Goal: Information Seeking & Learning: Learn about a topic

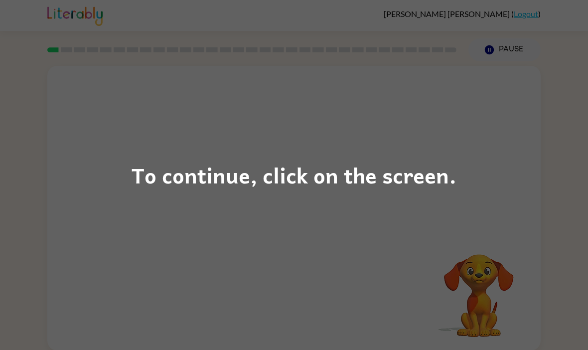
click at [510, 129] on div "To continue, click on the screen." at bounding box center [294, 175] width 588 height 350
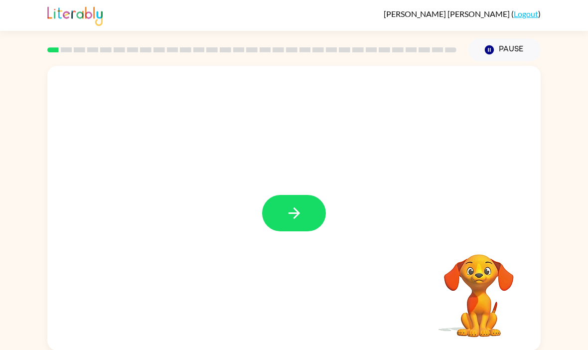
click at [315, 205] on button "button" at bounding box center [294, 213] width 64 height 36
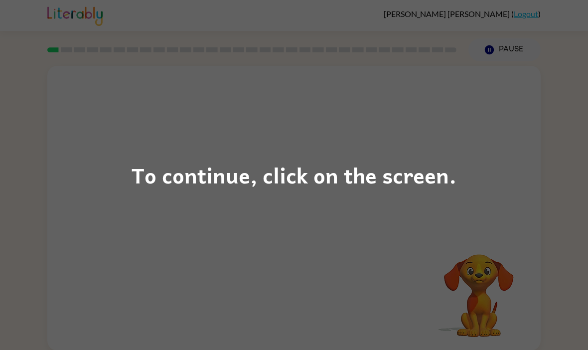
click at [434, 211] on div "To continue, click on the screen." at bounding box center [294, 175] width 588 height 350
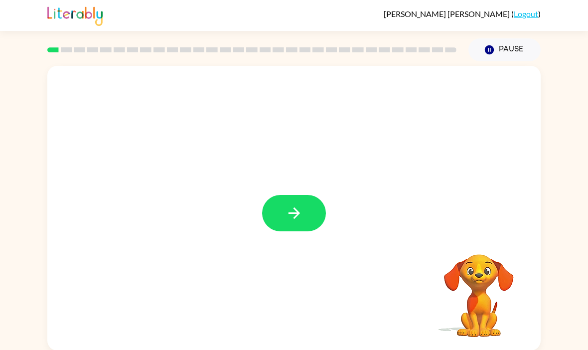
click at [289, 225] on button "button" at bounding box center [294, 213] width 64 height 36
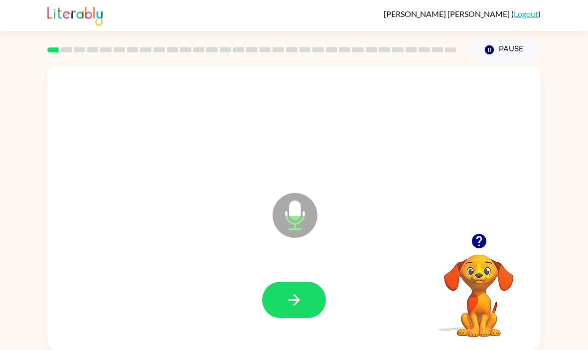
click at [291, 291] on button "button" at bounding box center [294, 299] width 64 height 36
click at [286, 297] on icon "button" at bounding box center [293, 299] width 17 height 17
click at [296, 318] on button "button" at bounding box center [294, 299] width 64 height 36
click at [479, 240] on icon "button" at bounding box center [478, 241] width 14 height 14
click at [311, 299] on button "button" at bounding box center [294, 299] width 64 height 36
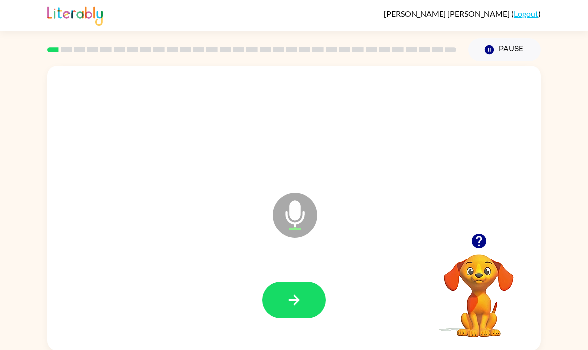
click at [296, 285] on button "button" at bounding box center [294, 299] width 64 height 36
click at [491, 240] on button "button" at bounding box center [478, 240] width 25 height 25
click at [492, 241] on video "Your browser must support playing .mp4 files to use Literably. Please try using…" at bounding box center [479, 288] width 100 height 100
click at [306, 297] on button "button" at bounding box center [294, 299] width 64 height 36
click at [313, 297] on button "button" at bounding box center [294, 299] width 64 height 36
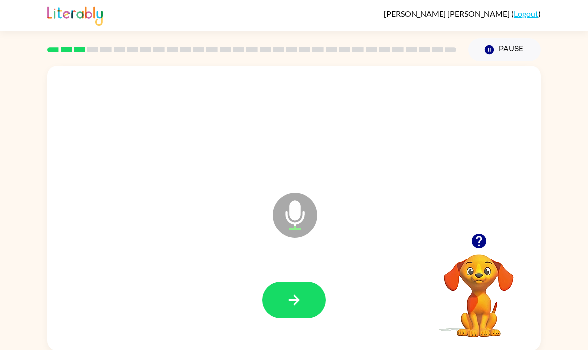
click at [477, 242] on icon "button" at bounding box center [478, 241] width 14 height 14
click at [311, 290] on button "button" at bounding box center [294, 299] width 64 height 36
click at [308, 293] on button "button" at bounding box center [294, 299] width 64 height 36
click at [309, 301] on button "button" at bounding box center [294, 299] width 64 height 36
click at [299, 270] on div at bounding box center [293, 300] width 473 height 82
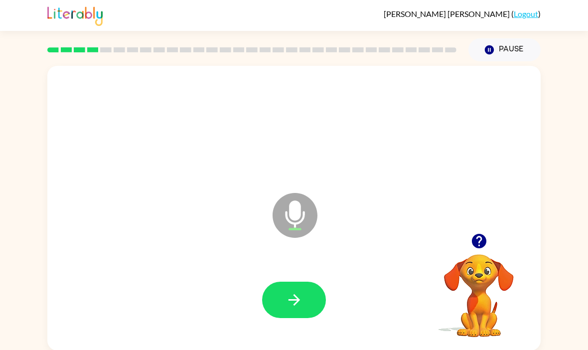
click at [306, 301] on button "button" at bounding box center [294, 299] width 64 height 36
click at [317, 301] on button "button" at bounding box center [294, 299] width 64 height 36
click at [319, 290] on button "button" at bounding box center [294, 299] width 64 height 36
click at [315, 289] on button "button" at bounding box center [294, 299] width 64 height 36
click at [296, 299] on icon "button" at bounding box center [293, 299] width 17 height 17
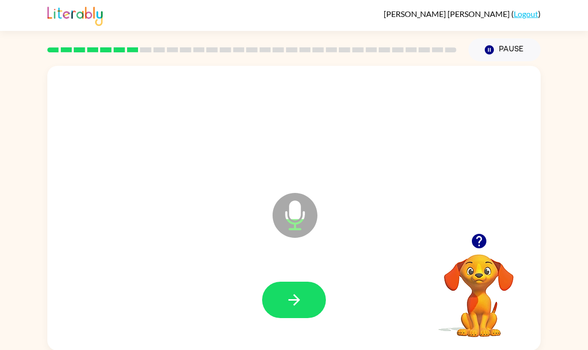
click at [319, 303] on button "button" at bounding box center [294, 299] width 64 height 36
click at [289, 313] on button "button" at bounding box center [294, 299] width 64 height 36
click at [291, 297] on icon "button" at bounding box center [293, 299] width 17 height 17
click at [307, 302] on button "button" at bounding box center [294, 299] width 64 height 36
click at [302, 287] on button "button" at bounding box center [294, 299] width 64 height 36
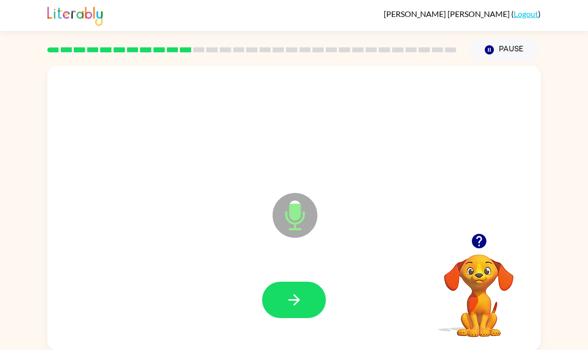
click at [323, 294] on button "button" at bounding box center [294, 299] width 64 height 36
click at [479, 245] on icon "button" at bounding box center [478, 241] width 14 height 14
click at [479, 248] on icon "button" at bounding box center [478, 241] width 14 height 14
click at [305, 283] on button "button" at bounding box center [294, 299] width 64 height 36
click at [312, 299] on button "button" at bounding box center [294, 299] width 64 height 36
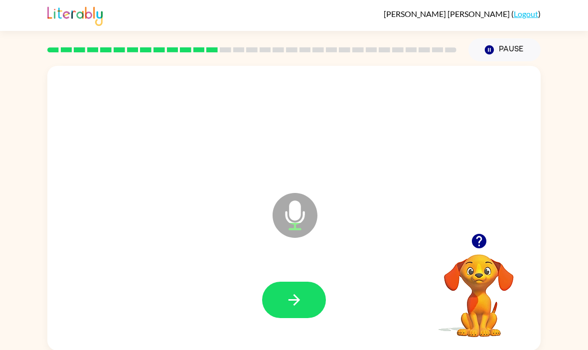
click at [483, 240] on icon "button" at bounding box center [478, 241] width 14 height 14
click at [296, 290] on button "button" at bounding box center [294, 299] width 64 height 36
click at [486, 245] on icon "button" at bounding box center [478, 240] width 17 height 17
click at [483, 243] on icon "button" at bounding box center [478, 241] width 14 height 14
click at [315, 307] on button "button" at bounding box center [294, 299] width 64 height 36
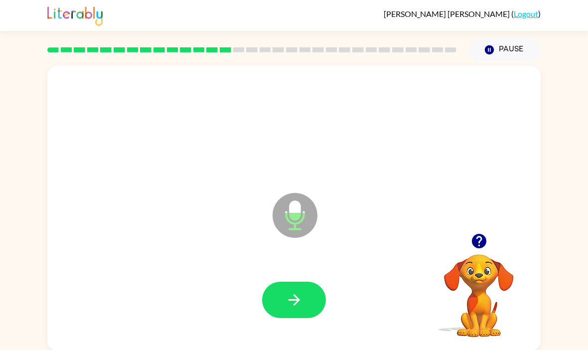
click at [313, 297] on button "button" at bounding box center [294, 299] width 64 height 36
click at [301, 303] on icon "button" at bounding box center [293, 299] width 17 height 17
click at [308, 294] on button "button" at bounding box center [294, 299] width 64 height 36
click at [484, 249] on icon "button" at bounding box center [478, 240] width 17 height 17
click at [297, 298] on icon "button" at bounding box center [293, 299] width 11 height 11
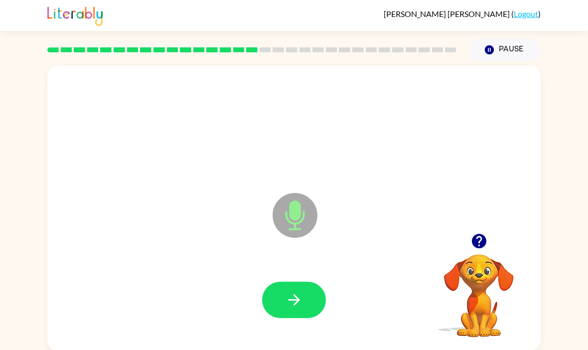
click at [475, 237] on icon "button" at bounding box center [478, 241] width 14 height 14
click at [479, 246] on icon "button" at bounding box center [478, 240] width 17 height 17
click at [275, 298] on button "button" at bounding box center [294, 299] width 64 height 36
click at [307, 289] on button "button" at bounding box center [294, 299] width 64 height 36
click at [480, 242] on icon "button" at bounding box center [478, 241] width 14 height 14
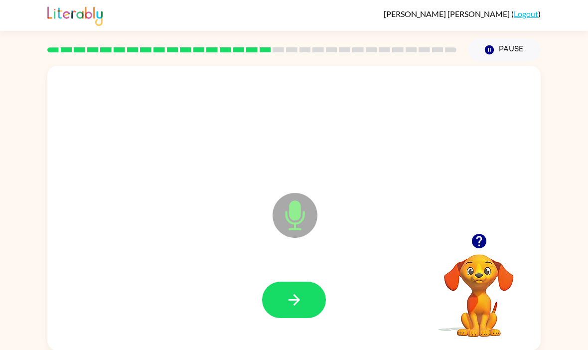
click at [473, 241] on icon "button" at bounding box center [478, 241] width 14 height 14
click at [312, 302] on button "button" at bounding box center [294, 299] width 64 height 36
click at [290, 297] on icon "button" at bounding box center [293, 299] width 17 height 17
click at [484, 243] on icon "button" at bounding box center [478, 241] width 14 height 14
click at [480, 249] on icon "button" at bounding box center [478, 240] width 17 height 17
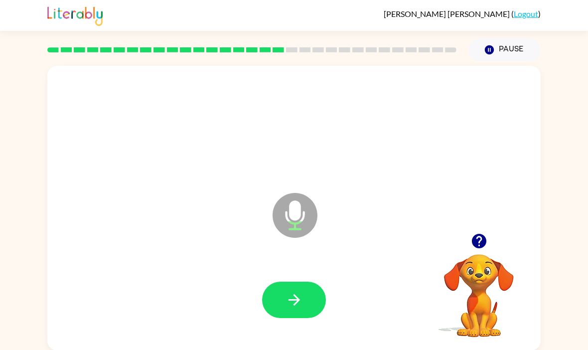
click at [468, 248] on button "button" at bounding box center [478, 240] width 25 height 25
click at [309, 318] on button "button" at bounding box center [294, 299] width 64 height 36
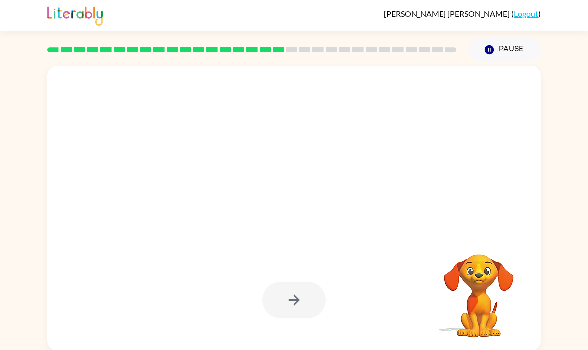
click at [582, 188] on div "Your browser must support playing .mp4 files to use Literably. Please try using…" at bounding box center [294, 205] width 588 height 289
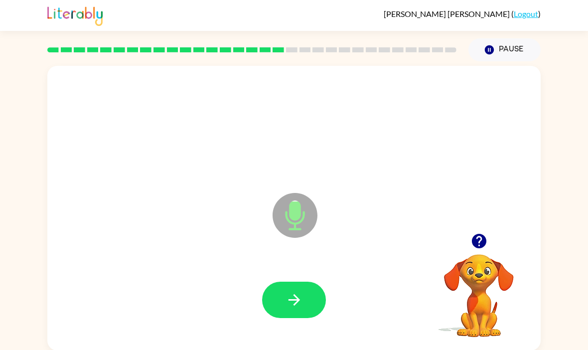
click at [305, 286] on button "button" at bounding box center [294, 299] width 64 height 36
click at [302, 297] on icon "button" at bounding box center [293, 299] width 17 height 17
click at [286, 301] on icon "button" at bounding box center [293, 299] width 17 height 17
click at [79, 51] on rect at bounding box center [79, 49] width 11 height 5
click at [289, 296] on icon "button" at bounding box center [293, 299] width 17 height 17
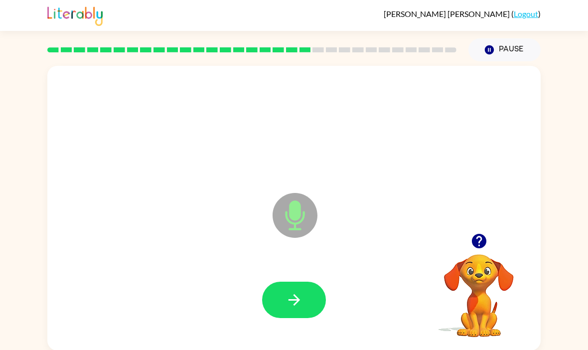
click at [287, 312] on button "button" at bounding box center [294, 299] width 64 height 36
click at [472, 239] on icon "button" at bounding box center [478, 241] width 14 height 14
click at [472, 239] on div "Microphone The Microphone is here when it is your turn to talk" at bounding box center [293, 208] width 493 height 284
click at [288, 306] on icon "button" at bounding box center [293, 299] width 17 height 17
click at [299, 318] on button "button" at bounding box center [294, 299] width 64 height 36
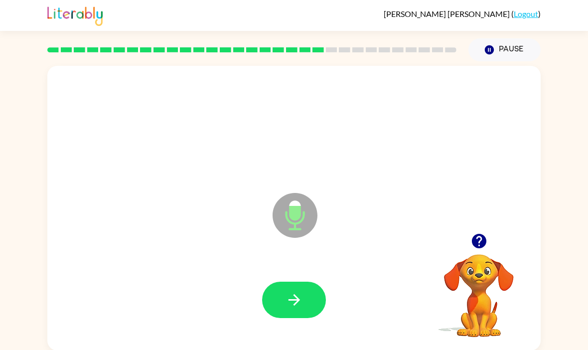
click at [312, 301] on button "button" at bounding box center [294, 299] width 64 height 36
click at [305, 287] on button "button" at bounding box center [294, 299] width 64 height 36
click at [313, 300] on button "button" at bounding box center [294, 299] width 64 height 36
click at [311, 293] on button "button" at bounding box center [294, 299] width 64 height 36
click at [307, 309] on button "button" at bounding box center [294, 299] width 64 height 36
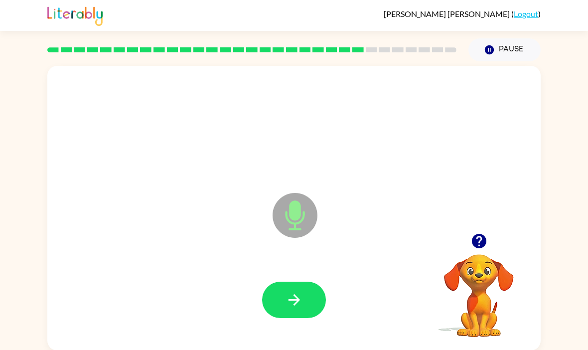
click at [316, 307] on button "button" at bounding box center [294, 299] width 64 height 36
click at [488, 244] on button "button" at bounding box center [478, 240] width 25 height 25
click at [488, 243] on video "Your browser must support playing .mp4 files to use Literably. Please try using…" at bounding box center [479, 288] width 100 height 100
click at [486, 249] on icon "button" at bounding box center [478, 240] width 17 height 17
click at [486, 250] on video "Your browser must support playing .mp4 files to use Literably. Please try using…" at bounding box center [479, 288] width 100 height 100
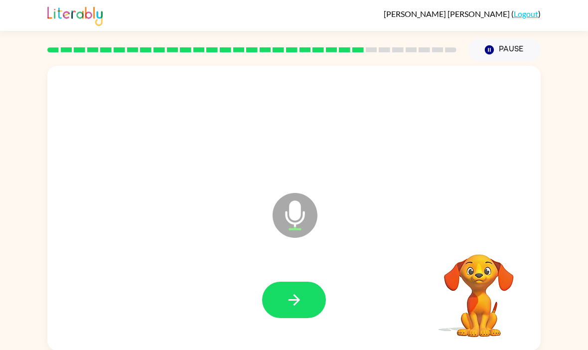
scroll to position [34, 0]
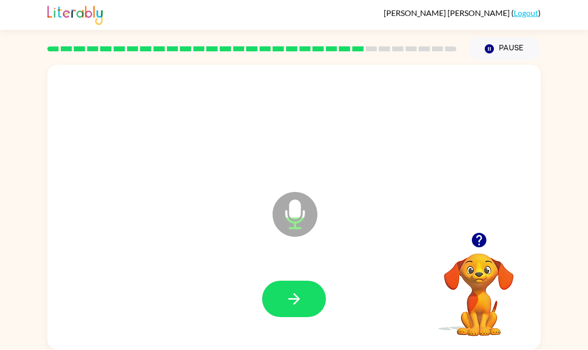
click at [308, 281] on button "button" at bounding box center [294, 299] width 64 height 36
click at [301, 281] on button "button" at bounding box center [294, 299] width 64 height 36
click at [295, 281] on button "button" at bounding box center [294, 299] width 64 height 36
click at [311, 281] on button "button" at bounding box center [294, 299] width 64 height 36
click at [332, 267] on div at bounding box center [293, 299] width 473 height 82
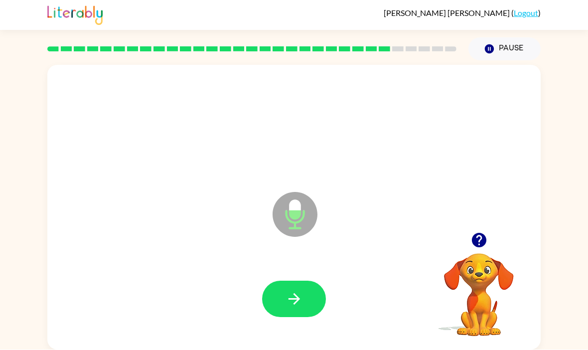
click at [332, 267] on div at bounding box center [293, 299] width 473 height 82
click at [301, 290] on icon "button" at bounding box center [293, 298] width 17 height 17
click at [316, 281] on button "button" at bounding box center [294, 299] width 64 height 36
click at [331, 279] on div at bounding box center [293, 299] width 473 height 82
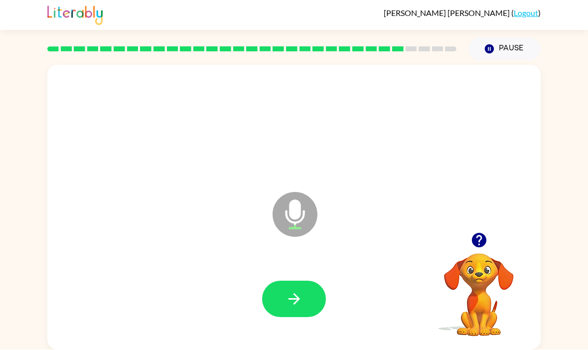
click at [297, 293] on icon "button" at bounding box center [293, 298] width 11 height 11
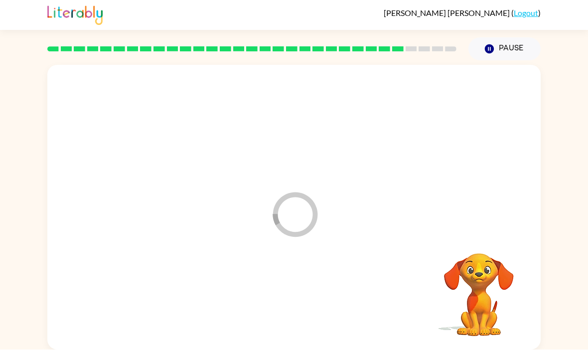
click at [297, 264] on div at bounding box center [293, 299] width 473 height 82
click at [312, 264] on div at bounding box center [293, 299] width 473 height 82
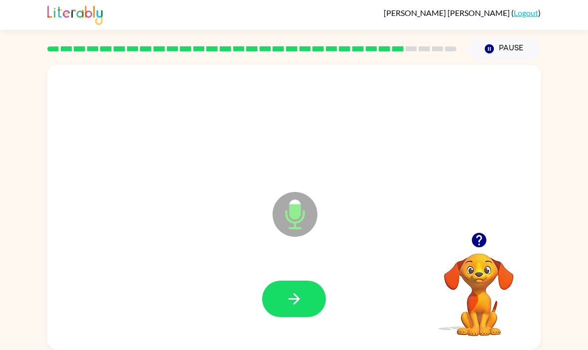
click at [299, 290] on icon "button" at bounding box center [293, 298] width 17 height 17
click at [309, 281] on button "button" at bounding box center [294, 299] width 64 height 36
click at [286, 282] on button "button" at bounding box center [294, 299] width 64 height 36
click at [318, 281] on button "button" at bounding box center [294, 299] width 64 height 36
click at [281, 281] on button "button" at bounding box center [294, 299] width 64 height 36
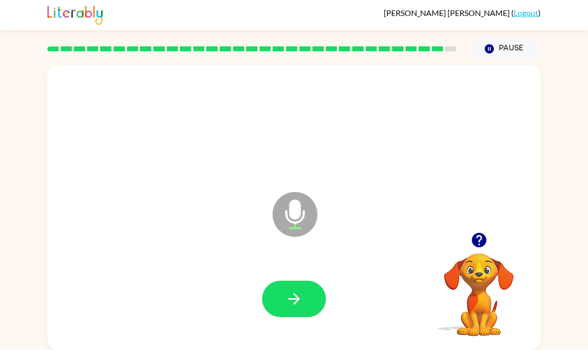
click at [301, 290] on icon "button" at bounding box center [293, 298] width 17 height 17
click at [307, 281] on button "button" at bounding box center [294, 299] width 64 height 36
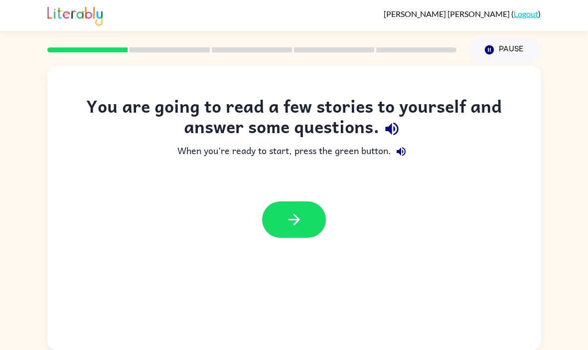
click at [300, 243] on div at bounding box center [293, 219] width 493 height 56
click at [310, 235] on button "button" at bounding box center [294, 219] width 64 height 36
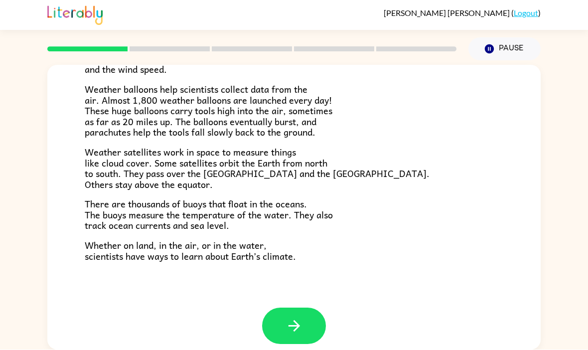
scroll to position [268, 0]
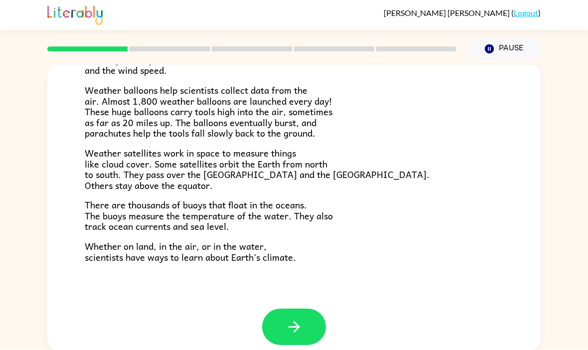
click at [276, 309] on button "button" at bounding box center [294, 327] width 64 height 36
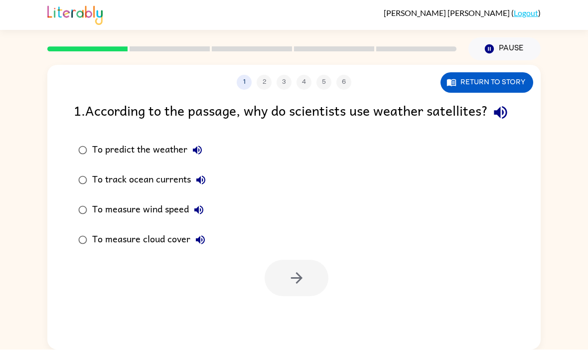
scroll to position [0, 0]
click at [70, 135] on label "To predict the weather" at bounding box center [141, 150] width 147 height 30
click at [460, 73] on button "Return to story" at bounding box center [486, 83] width 93 height 20
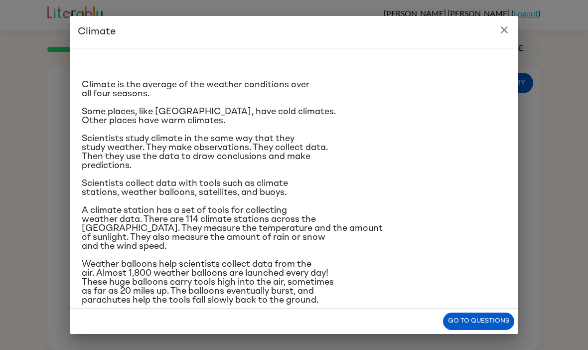
click at [509, 37] on button "close" at bounding box center [504, 30] width 20 height 20
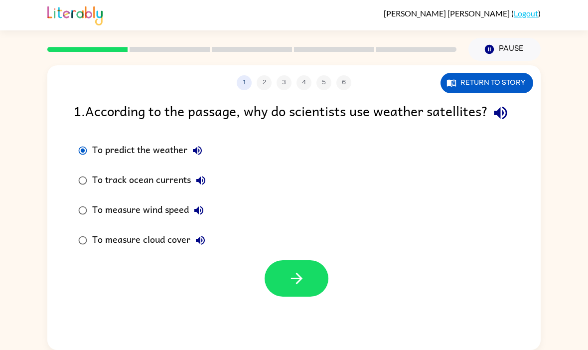
click at [509, 65] on div "1 2 3 4 5 6 Return to story" at bounding box center [293, 77] width 493 height 25
click at [280, 275] on button "button" at bounding box center [296, 278] width 64 height 36
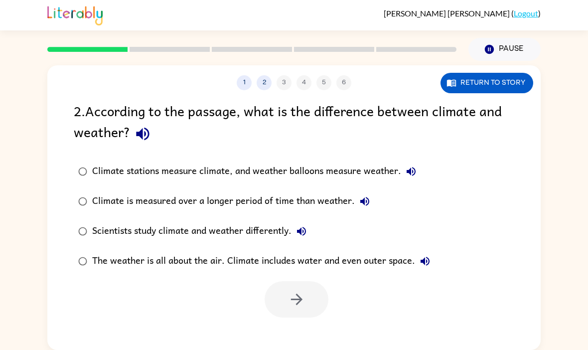
click at [129, 221] on div "Scientists study climate and weather differently." at bounding box center [201, 231] width 219 height 20
click at [286, 281] on button "button" at bounding box center [296, 299] width 64 height 36
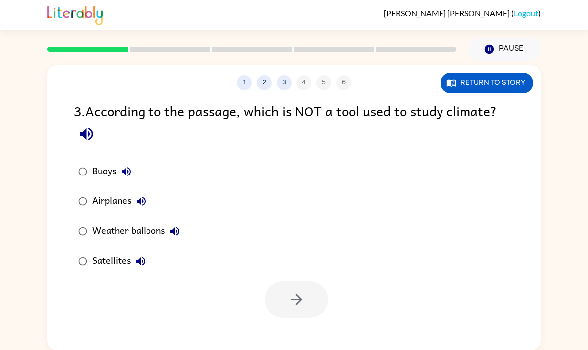
click at [92, 191] on div "Airplanes" at bounding box center [121, 201] width 59 height 20
click at [293, 290] on icon "button" at bounding box center [296, 298] width 17 height 17
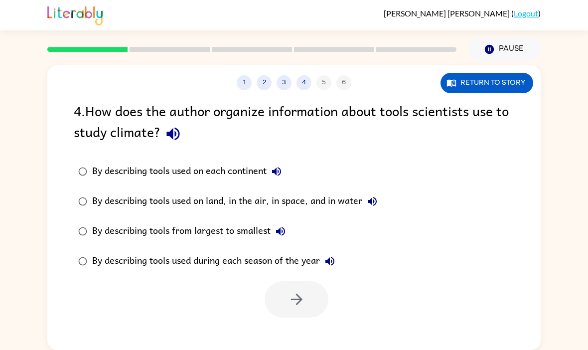
click at [106, 191] on div "By describing tools used on land, in the air, in space, and in water" at bounding box center [237, 201] width 290 height 20
click at [284, 284] on button "button" at bounding box center [296, 299] width 64 height 36
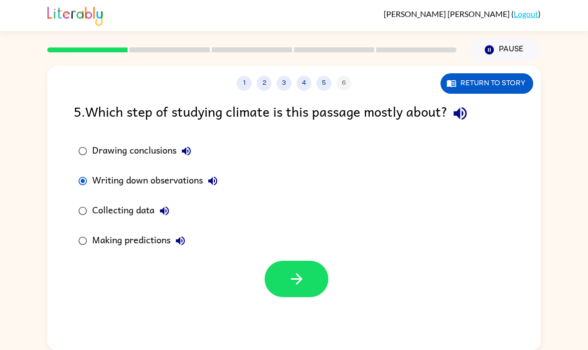
click at [266, 280] on button "button" at bounding box center [296, 278] width 64 height 36
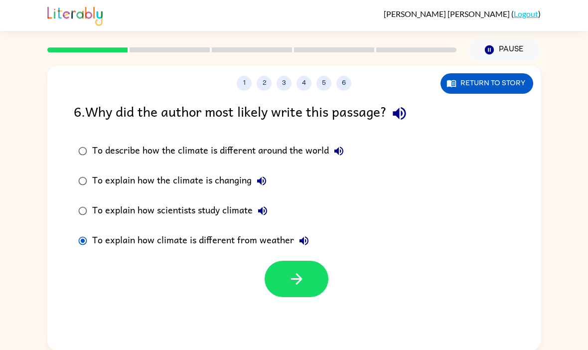
click at [290, 281] on icon "button" at bounding box center [296, 278] width 17 height 17
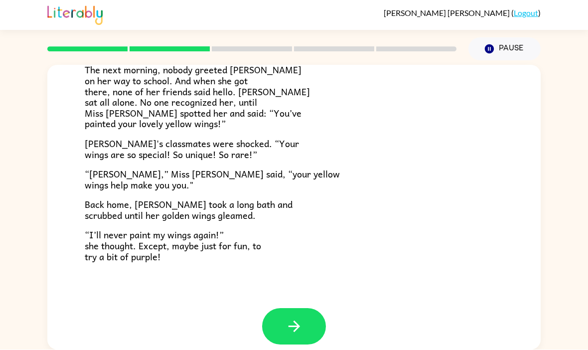
scroll to position [268, 0]
click at [320, 309] on button "button" at bounding box center [294, 327] width 64 height 36
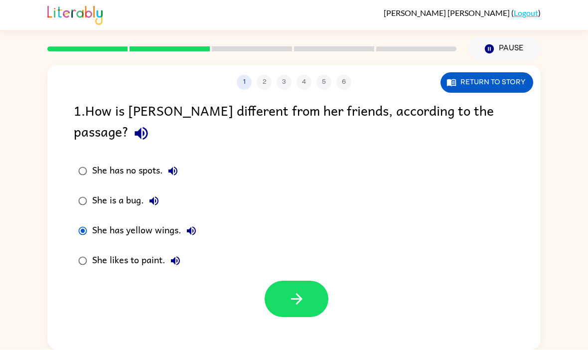
click at [321, 281] on button "button" at bounding box center [296, 299] width 64 height 36
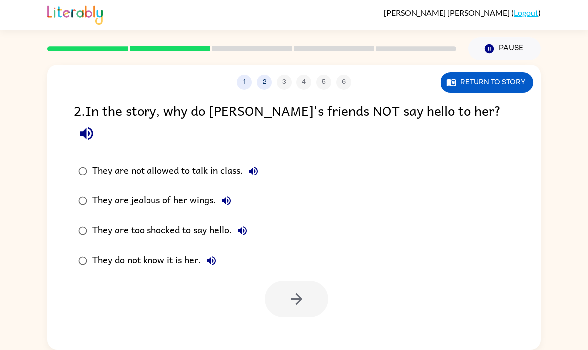
click at [70, 246] on label "They do not know it is her." at bounding box center [168, 261] width 200 height 30
click at [87, 246] on label "They do not know it is her." at bounding box center [168, 261] width 200 height 30
click at [286, 281] on button "button" at bounding box center [296, 299] width 64 height 36
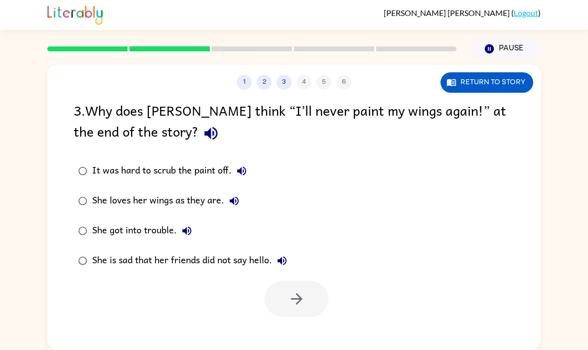
click at [72, 186] on label "She loves her wings as they are." at bounding box center [182, 201] width 229 height 30
click at [308, 281] on button "button" at bounding box center [296, 299] width 64 height 36
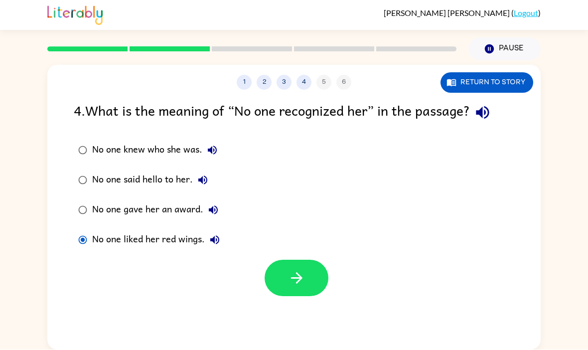
click at [288, 260] on button "button" at bounding box center [296, 278] width 64 height 36
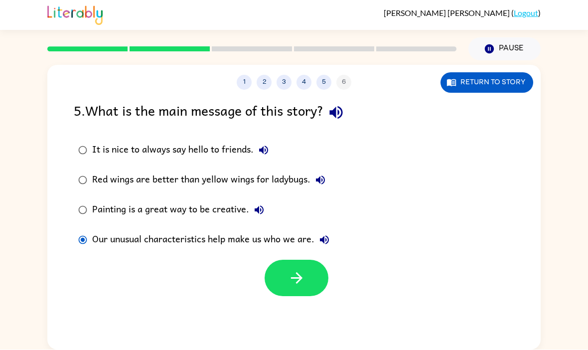
click at [287, 260] on button "button" at bounding box center [296, 278] width 64 height 36
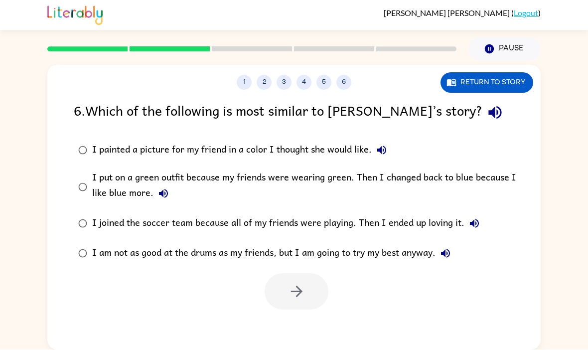
click at [73, 165] on label "I put on a green outfit because my friends were wearing green. Then I changed b…" at bounding box center [300, 186] width 464 height 43
click at [289, 283] on icon "button" at bounding box center [296, 291] width 17 height 17
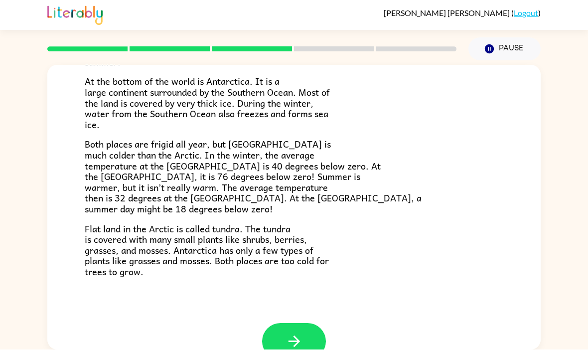
scroll to position [186, 0]
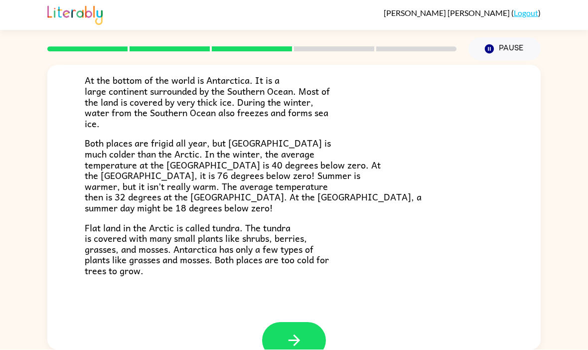
click at [311, 322] on button "button" at bounding box center [294, 340] width 64 height 36
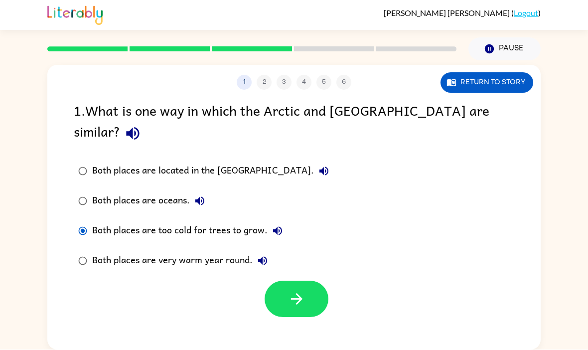
click at [284, 281] on button "button" at bounding box center [296, 299] width 64 height 36
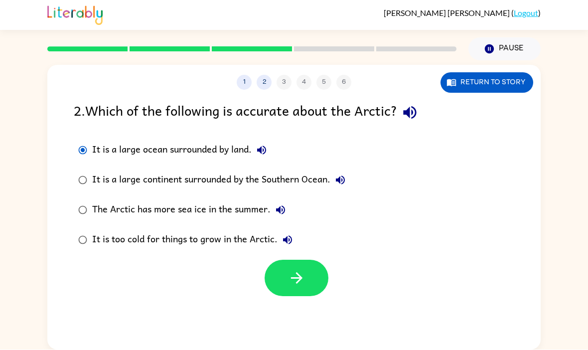
click at [283, 279] on div "1 2 3 4 5 6 Return to story 2 . Which of the following is accurate about the Ar…" at bounding box center [293, 207] width 493 height 284
click at [285, 260] on button "button" at bounding box center [296, 278] width 64 height 36
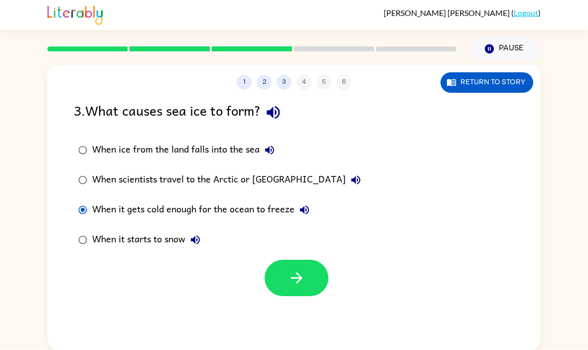
click at [277, 260] on button "button" at bounding box center [296, 278] width 64 height 36
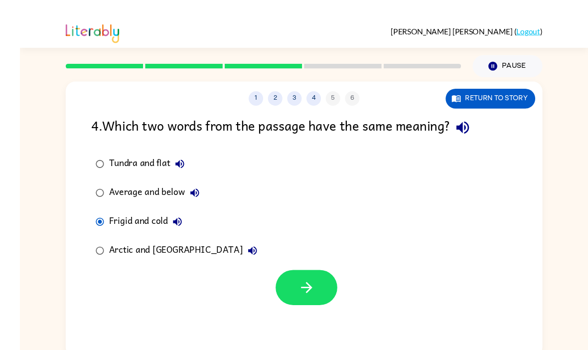
scroll to position [9, 0]
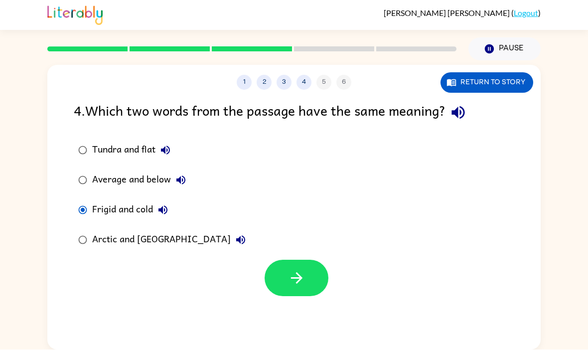
click at [268, 270] on button "button" at bounding box center [296, 278] width 64 height 36
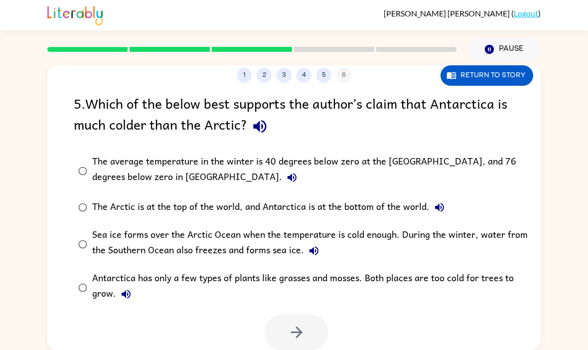
scroll to position [7, 0]
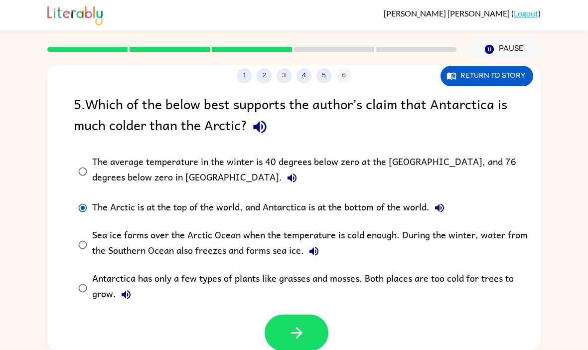
click at [86, 149] on label "The average temperature in the winter is 40 degrees below zero at the [GEOGRAPH…" at bounding box center [300, 170] width 464 height 43
click at [290, 341] on button "button" at bounding box center [296, 332] width 64 height 36
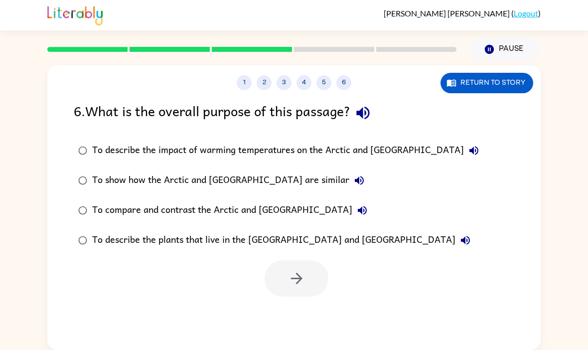
scroll to position [34, 0]
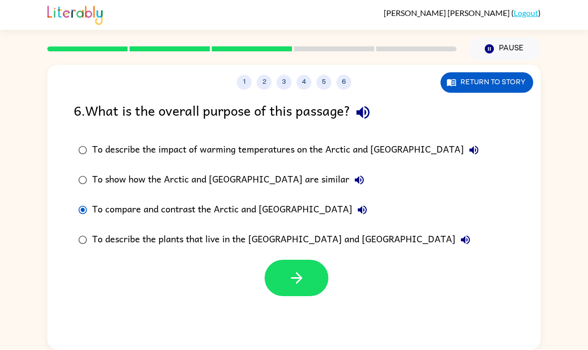
click at [297, 260] on button "button" at bounding box center [296, 278] width 64 height 36
click at [297, 260] on div at bounding box center [296, 278] width 64 height 36
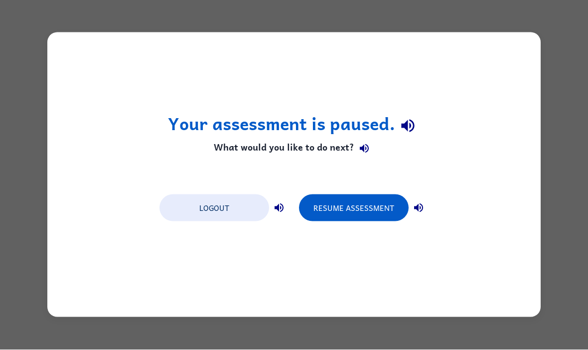
scroll to position [0, 0]
